Goal: Book appointment/travel/reservation

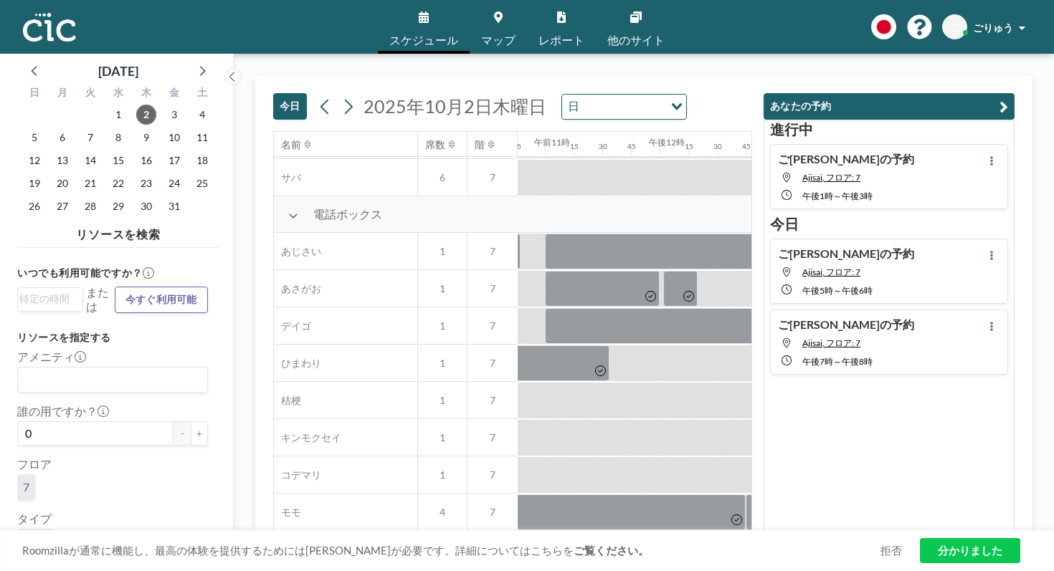
scroll to position [372, 1234]
click at [418, 541] on span "4" at bounding box center [442, 547] width 49 height 13
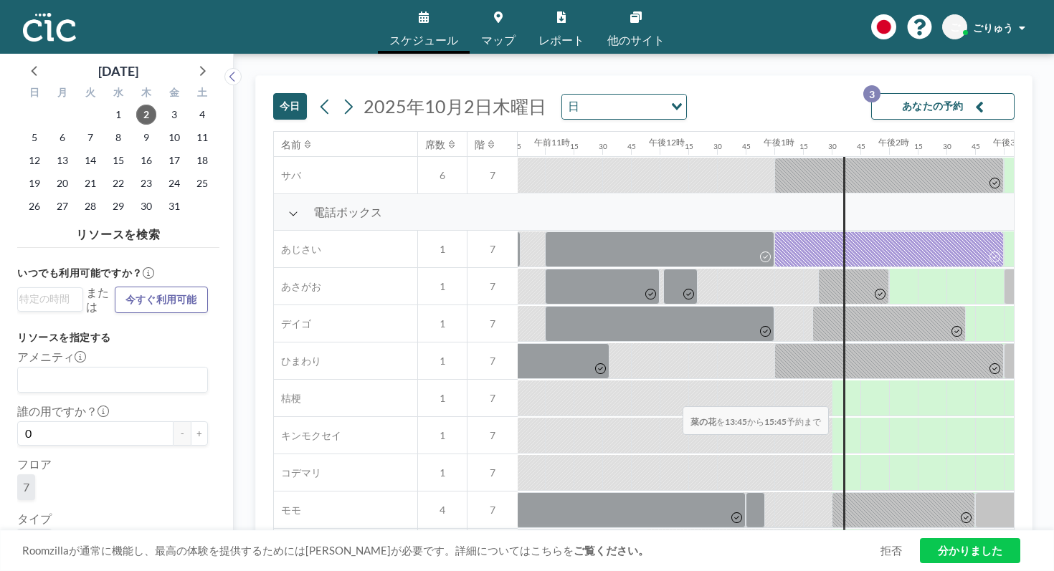
drag, startPoint x: 472, startPoint y: 384, endPoint x: 678, endPoint y: 373, distance: 206.8
click at [678, 529] on div at bounding box center [659, 547] width 2753 height 37
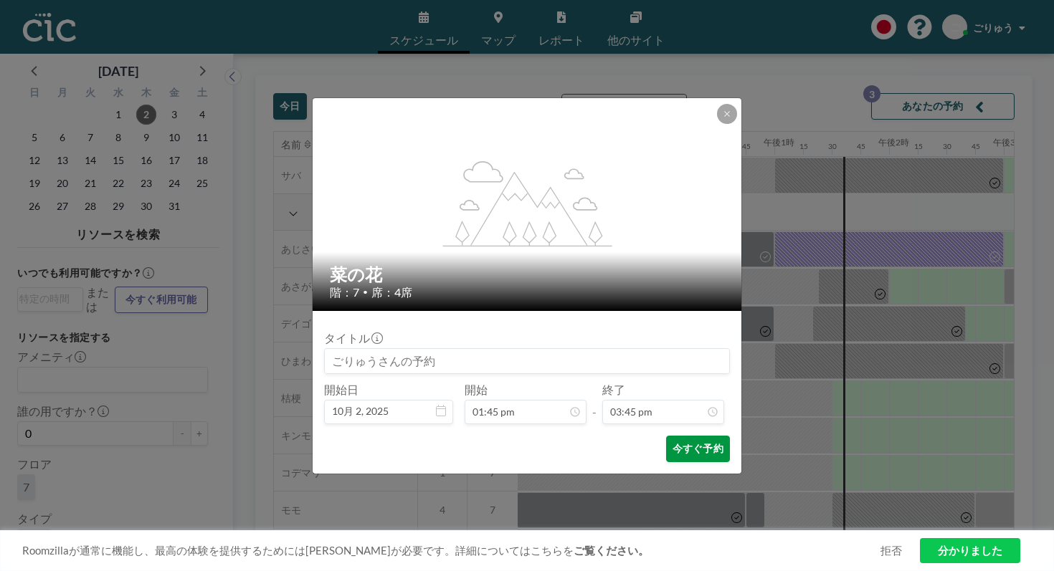
scroll to position [1442, 0]
click at [672, 442] on font "今すぐ予約" at bounding box center [697, 448] width 51 height 12
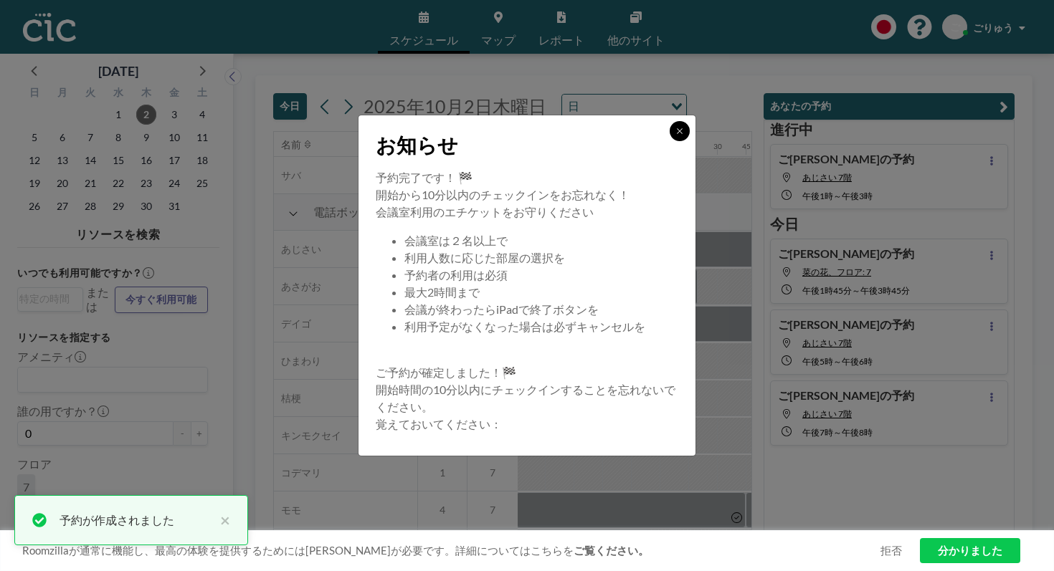
click at [670, 141] on button at bounding box center [680, 131] width 20 height 20
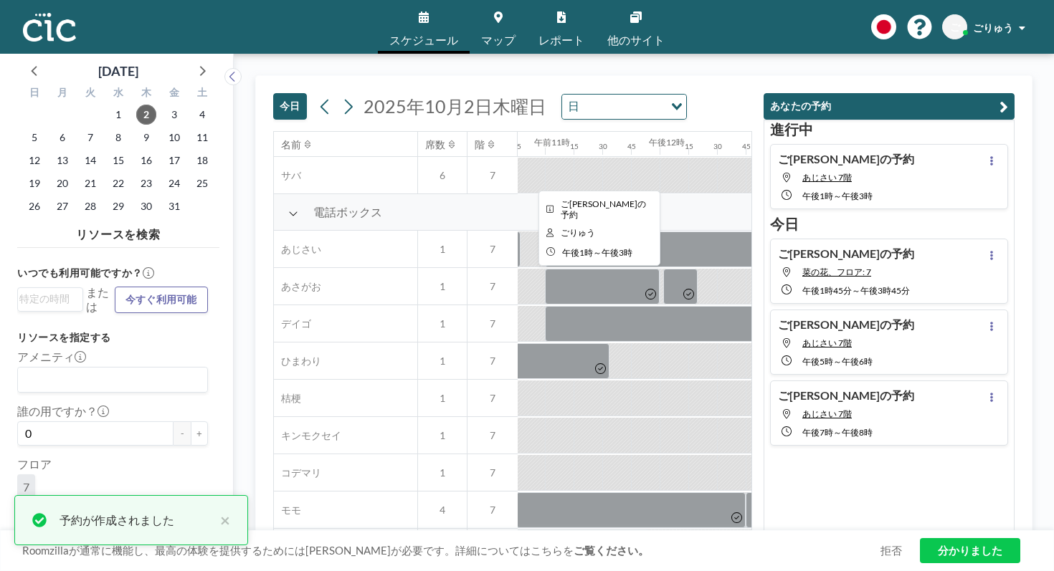
click at [774, 232] on div at bounding box center [888, 250] width 229 height 36
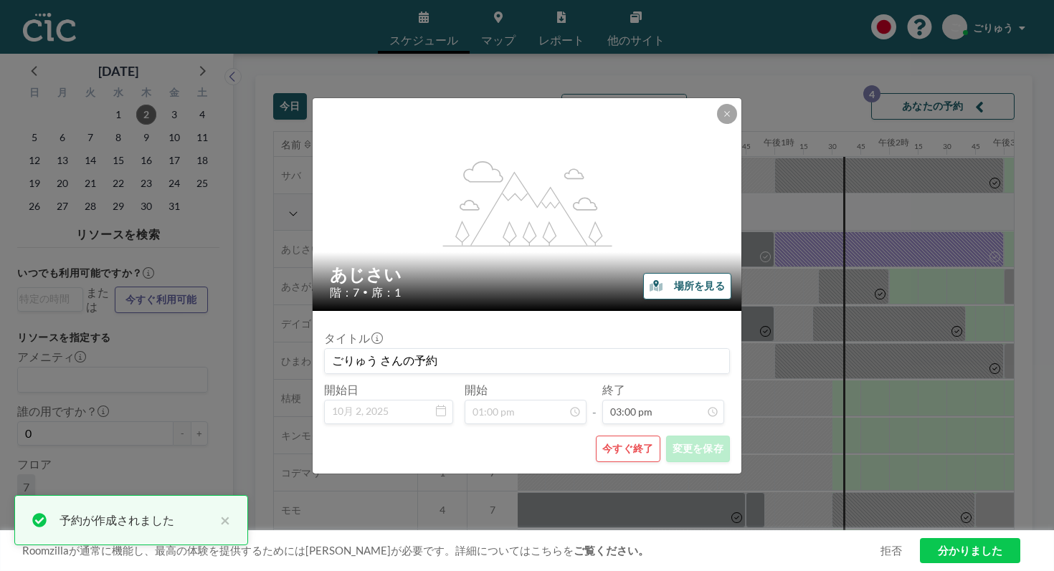
scroll to position [1373, 0]
click at [614, 442] on font "今すぐ終了" at bounding box center [627, 448] width 51 height 12
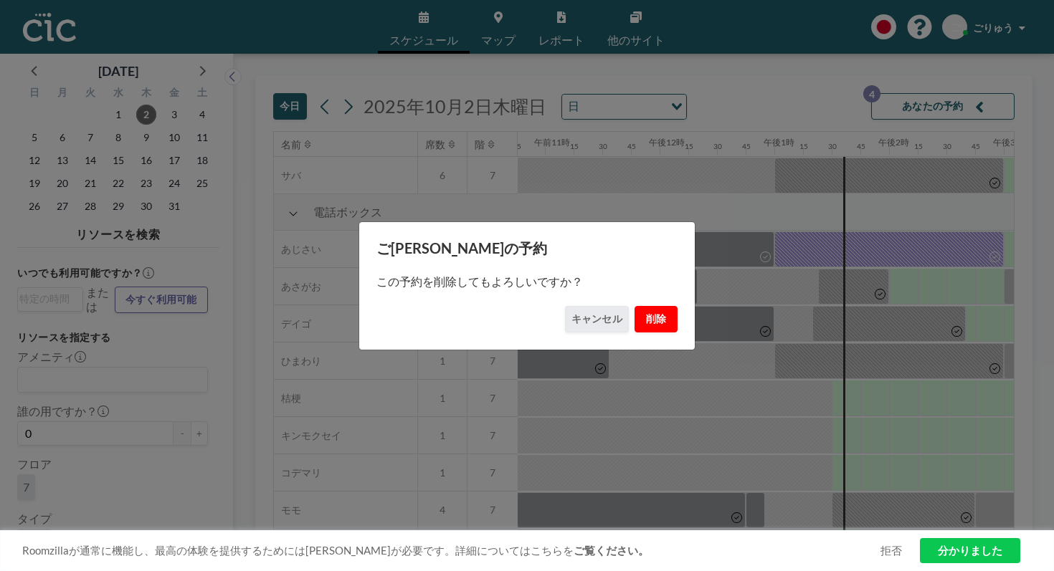
click at [646, 318] on font "削除" at bounding box center [656, 320] width 21 height 14
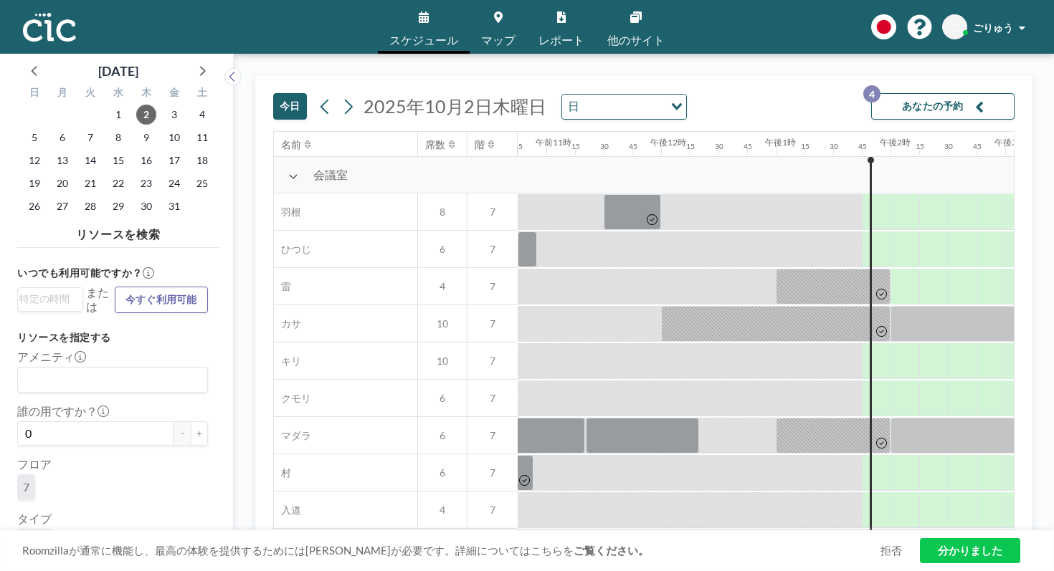
scroll to position [0, 1234]
